Goal: Find specific page/section: Find specific page/section

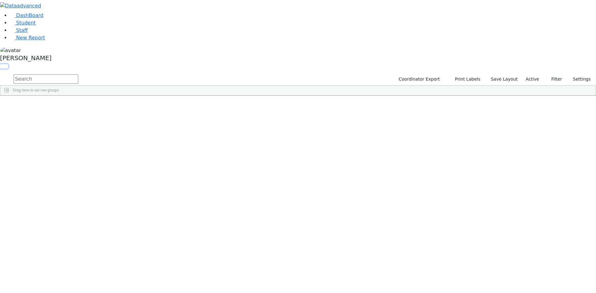
click at [8, 64] on button "button" at bounding box center [4, 66] width 8 height 4
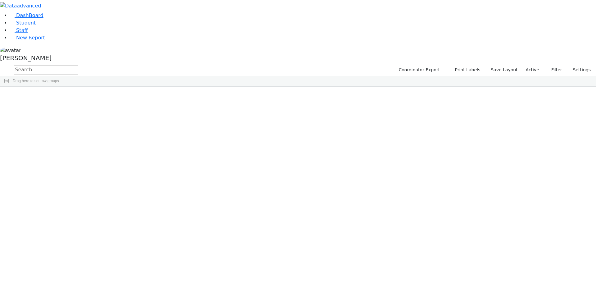
click at [505, 89] on span at bounding box center [502, 91] width 5 height 5
click at [471, 90] on span "filter" at bounding box center [468, 92] width 5 height 5
click at [456, 125] on input "checkbox" at bounding box center [453, 127] width 5 height 5
click at [456, 150] on input "checkbox" at bounding box center [453, 148] width 5 height 5
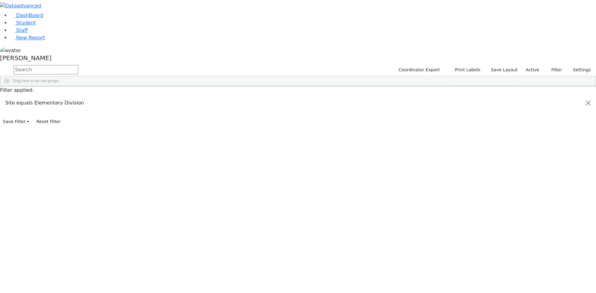
scroll to position [62, 0]
click at [456, 148] on input "checkbox" at bounding box center [453, 147] width 5 height 5
click at [456, 153] on input "checkbox" at bounding box center [453, 154] width 5 height 5
click at [456, 160] on input "checkbox" at bounding box center [453, 162] width 5 height 5
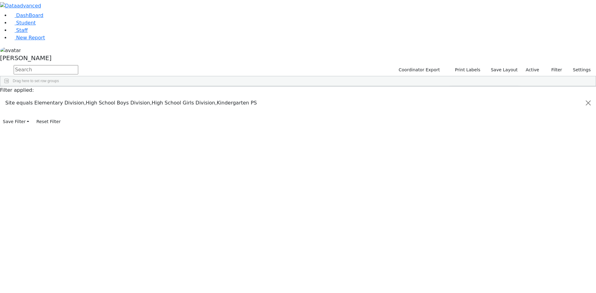
click at [456, 145] on input "checkbox" at bounding box center [453, 144] width 5 height 5
drag, startPoint x: 494, startPoint y: 38, endPoint x: 500, endPoint y: 34, distance: 6.6
click at [0, 0] on div "Students 187 A 24 K 24 W 24 A 24 K 24 W 24 A" at bounding box center [0, 0] width 0 height 0
click at [60, 64] on div "[PERSON_NAME]" at bounding box center [298, 56] width 596 height 18
click at [87, 49] on link "Sign Out" at bounding box center [87, 44] width 49 height 10
